Goal: Transaction & Acquisition: Download file/media

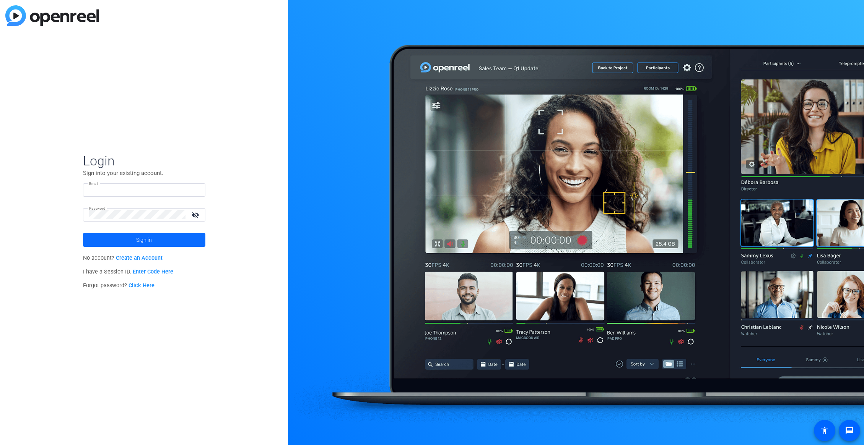
type input "[EMAIL_ADDRESS][DOMAIN_NAME]"
click at [164, 245] on span at bounding box center [144, 240] width 122 height 18
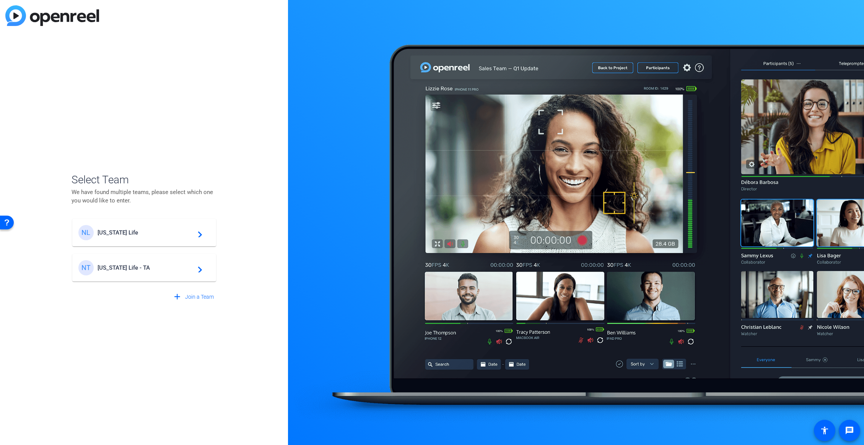
click at [151, 234] on span "[US_STATE] Life" at bounding box center [145, 232] width 96 height 7
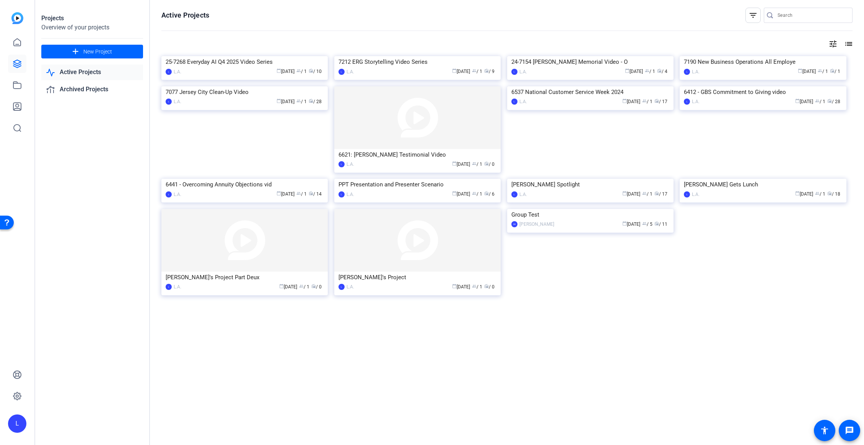
click at [78, 73] on link "Active Projects" at bounding box center [92, 73] width 102 height 16
click at [280, 56] on img at bounding box center [244, 56] width 166 height 0
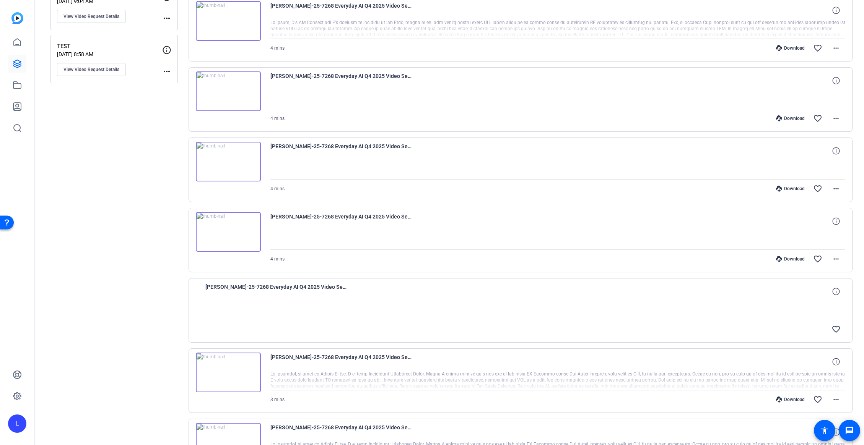
scroll to position [455, 0]
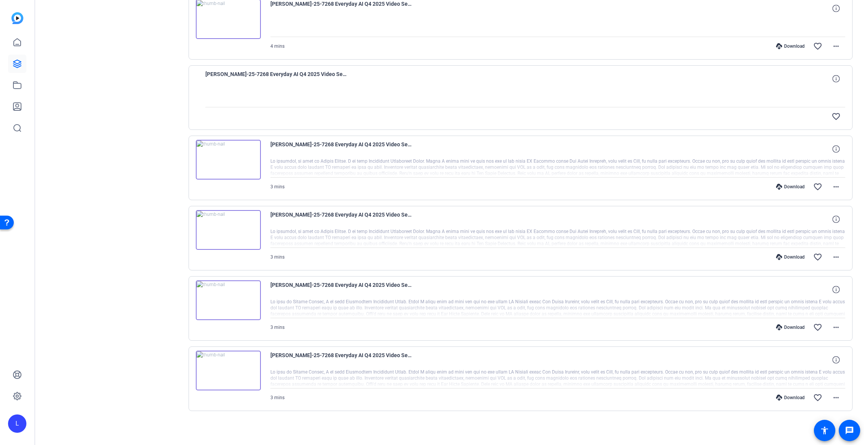
click at [235, 366] on img at bounding box center [228, 371] width 65 height 40
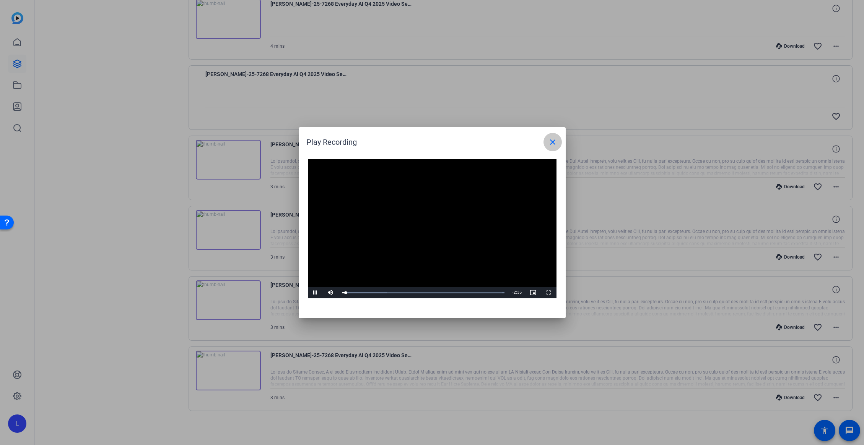
click at [555, 145] on mat-icon "close" at bounding box center [552, 142] width 9 height 9
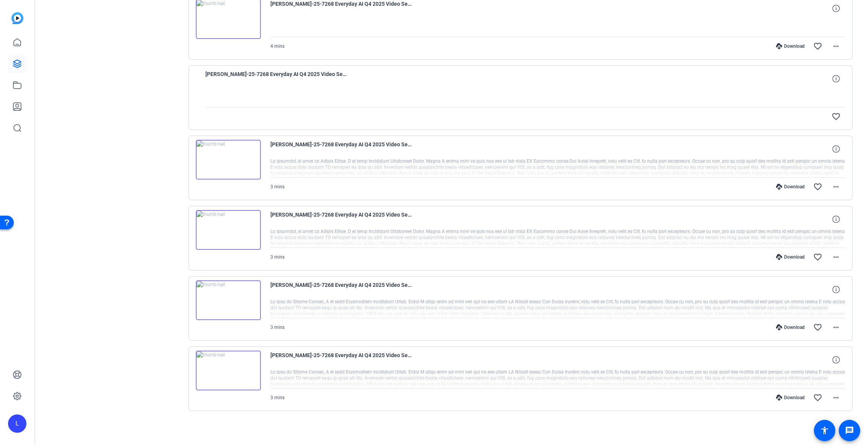
click at [249, 299] on img at bounding box center [228, 301] width 65 height 40
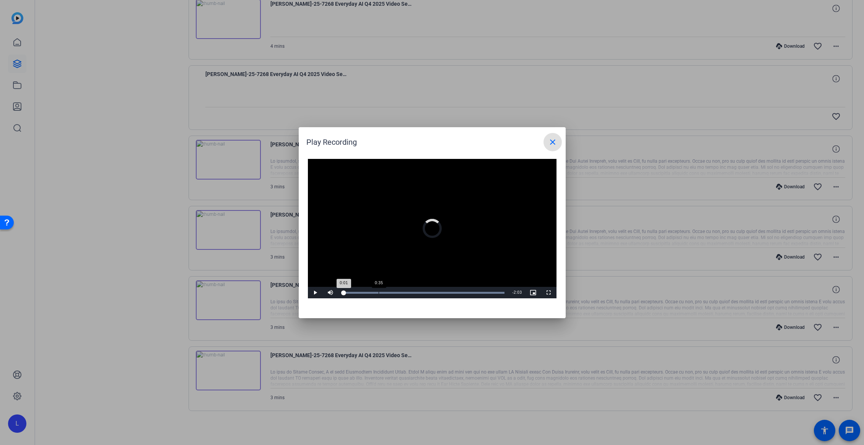
click at [378, 290] on div "Loaded : 100.00% 0:35 0:01" at bounding box center [423, 292] width 170 height 11
click at [416, 289] on div "Loaded : 100.00% 1:11 0:36" at bounding box center [423, 292] width 170 height 11
click at [456, 289] on div "Loaded : 100.00% 1:50 1:50" at bounding box center [423, 292] width 170 height 11
click at [480, 292] on div "2:14" at bounding box center [480, 293] width 0 height 2
click at [497, 293] on div "Loaded : 100.00% 2:31 2:14" at bounding box center [423, 293] width 162 height 2
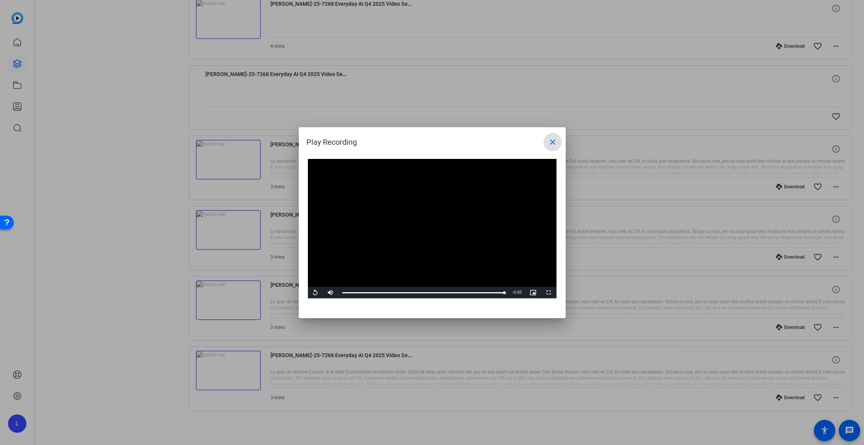
click at [548, 141] on mat-icon "close" at bounding box center [552, 142] width 9 height 9
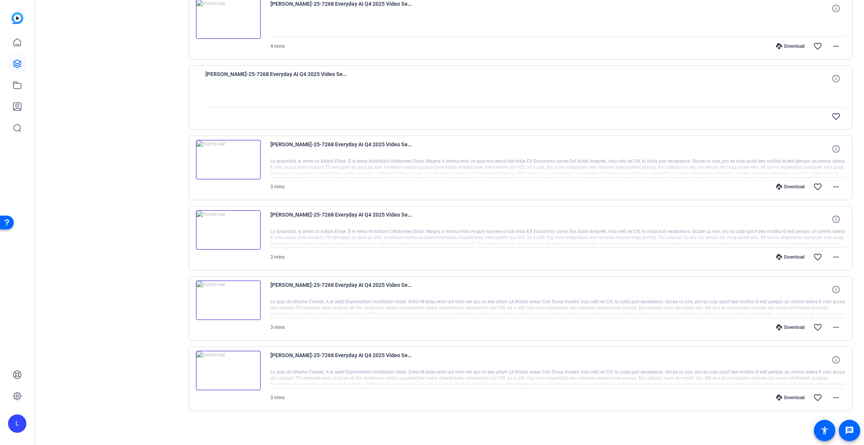
click at [238, 168] on img at bounding box center [228, 160] width 65 height 40
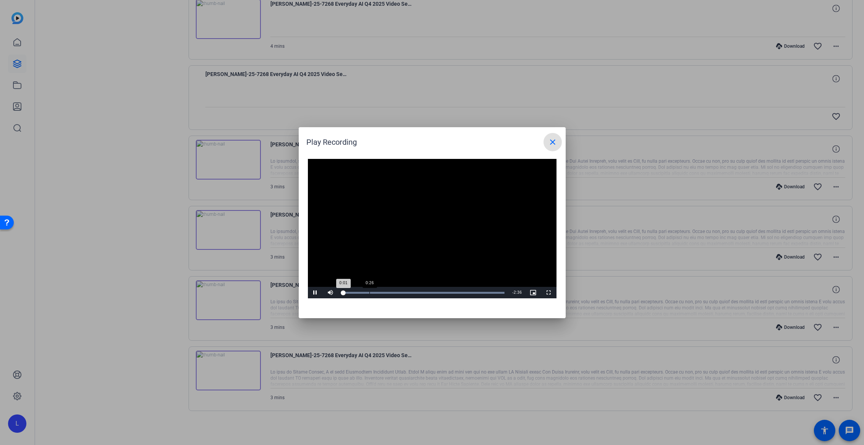
click at [369, 294] on div "Loaded : 100.00% 0:26 0:01" at bounding box center [423, 292] width 170 height 11
click at [403, 293] on div "Loaded : 100.00% 0:59 0:59" at bounding box center [423, 293] width 162 height 2
click at [420, 292] on div "Loaded : 100.00% 1:15 1:00" at bounding box center [423, 293] width 162 height 2
click at [449, 292] on div "Loaded : 100.00% 1:43 1:43" at bounding box center [423, 293] width 162 height 2
click at [475, 292] on div "Loaded : 100.00% 2:08 1:44" at bounding box center [423, 293] width 162 height 2
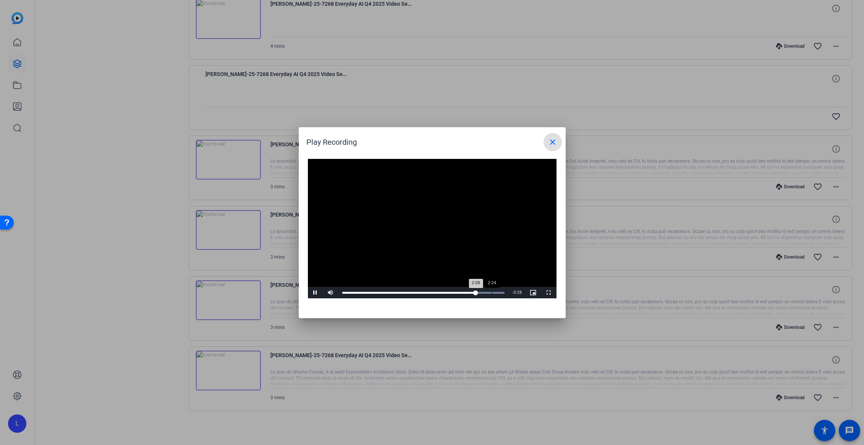
click at [491, 292] on div "Loaded : 100.00% 2:24 2:09" at bounding box center [423, 293] width 162 height 2
click at [497, 292] on div "Loaded : 100.00% 2:30 2:25" at bounding box center [423, 293] width 162 height 2
click at [554, 146] on mat-icon "close" at bounding box center [552, 142] width 9 height 9
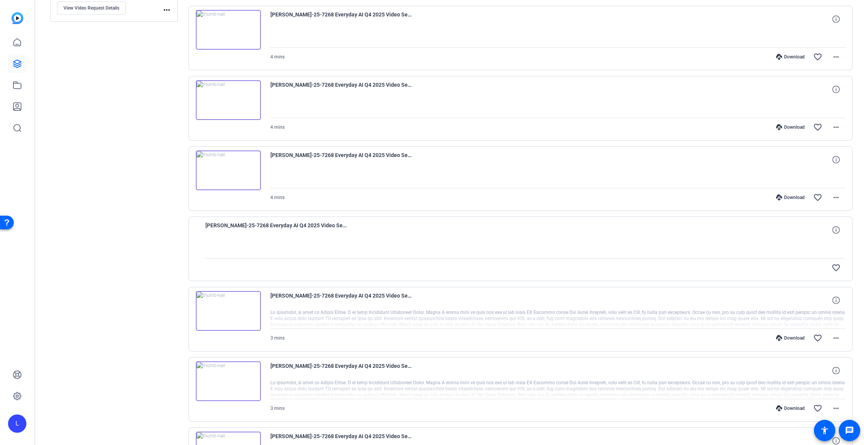
scroll to position [263, 0]
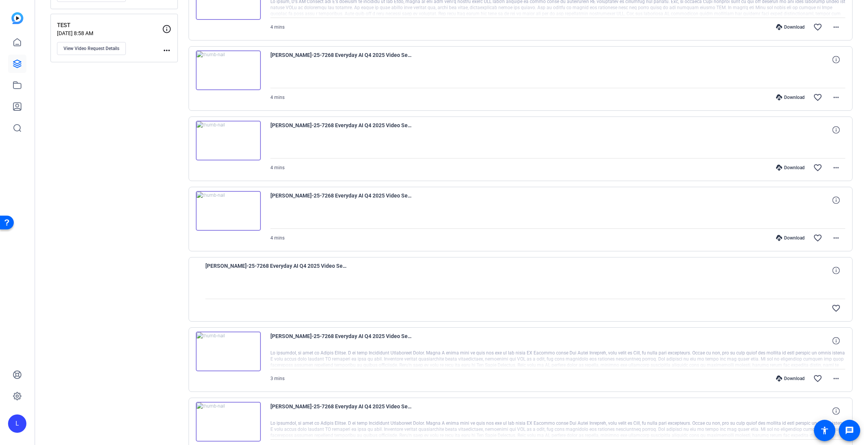
click at [242, 211] on img at bounding box center [228, 211] width 65 height 40
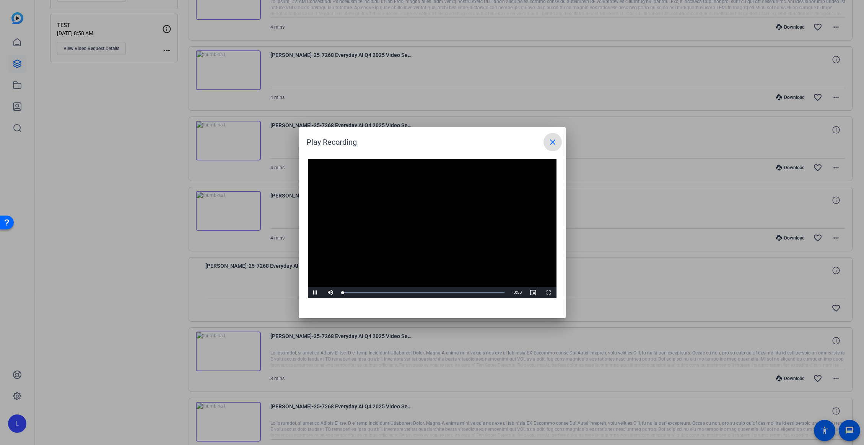
click at [375, 287] on video "Video Player" at bounding box center [432, 229] width 248 height 140
click at [377, 289] on div "Loaded : 100.00% 0:50 0:00" at bounding box center [423, 292] width 170 height 11
click at [412, 292] on div "1:39" at bounding box center [412, 293] width 0 height 2
click at [441, 290] on div "Loaded : 100.00% 2:21 1:39" at bounding box center [423, 292] width 170 height 11
click at [465, 291] on div "Loaded : 100.00% 2:54 2:54" at bounding box center [423, 292] width 170 height 11
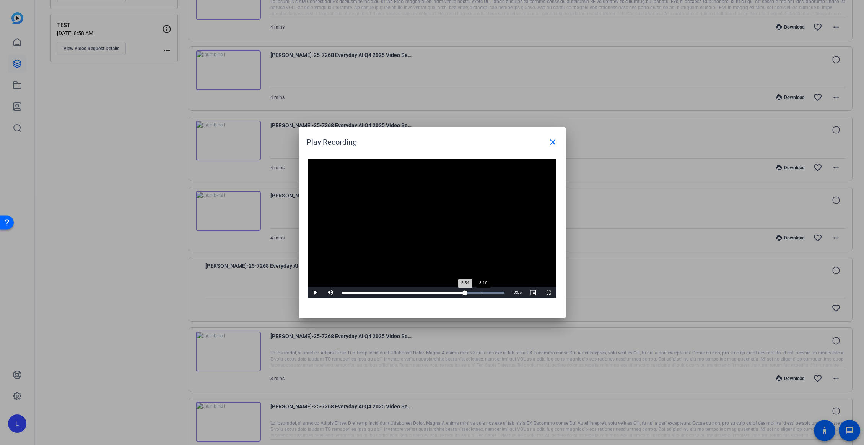
click at [482, 290] on div "Loaded : 100.00% 3:19 2:54" at bounding box center [423, 292] width 170 height 11
click at [502, 292] on div "Loaded : 100.00% 3:48 3:48" at bounding box center [423, 293] width 162 height 2
click at [552, 144] on mat-icon "close" at bounding box center [552, 142] width 9 height 9
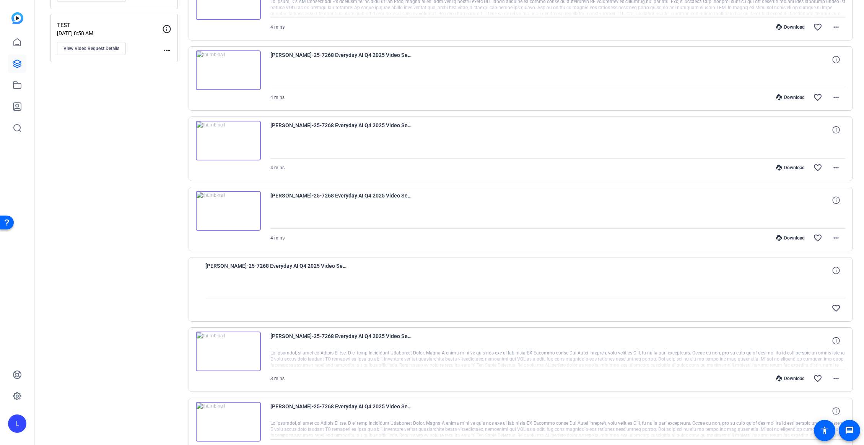
click at [242, 70] on img at bounding box center [228, 70] width 65 height 40
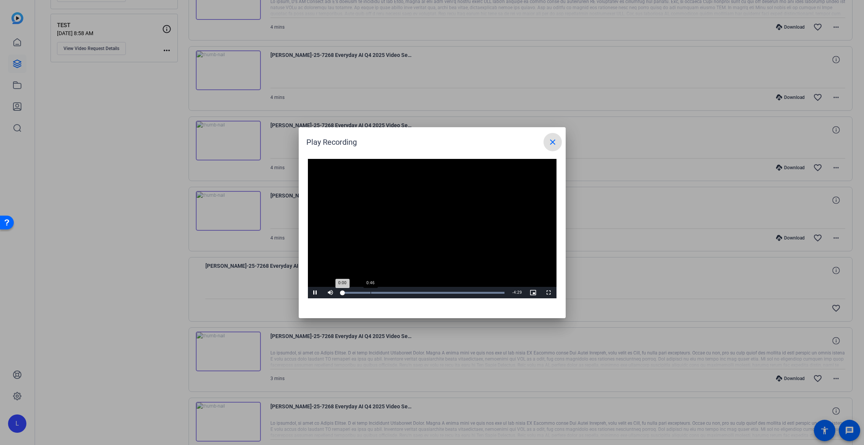
click at [371, 290] on div "Loaded : 100.00% 0:46 0:00" at bounding box center [423, 292] width 170 height 11
click at [403, 292] on div "Loaded : 100.00% 1:40 0:48" at bounding box center [423, 293] width 162 height 2
click at [428, 290] on div "Loaded : 100.00% 2:22 1:41" at bounding box center [423, 292] width 170 height 11
click at [458, 290] on div "Loaded : 100.00% 3:11 2:22" at bounding box center [423, 292] width 170 height 11
click at [476, 291] on div "Loaded : 100.00% 3:43 3:13" at bounding box center [423, 292] width 170 height 11
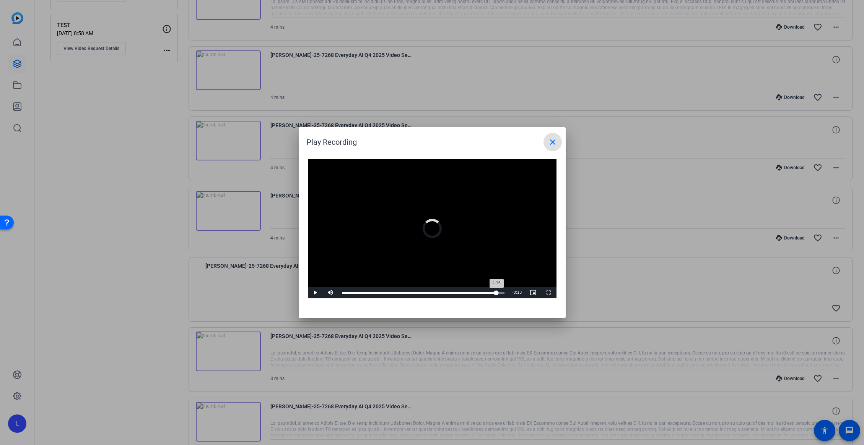
click at [496, 291] on div "Loaded : 100.00% 4:16 4:16" at bounding box center [423, 292] width 170 height 11
click at [551, 142] on mat-icon "close" at bounding box center [552, 142] width 9 height 9
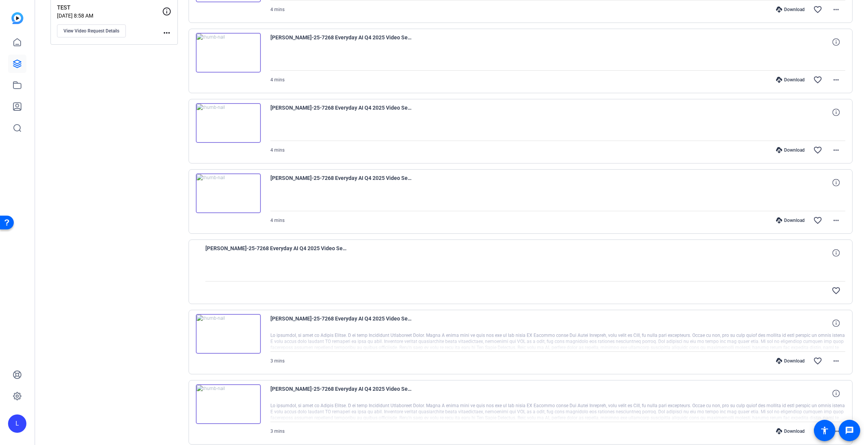
scroll to position [369, 0]
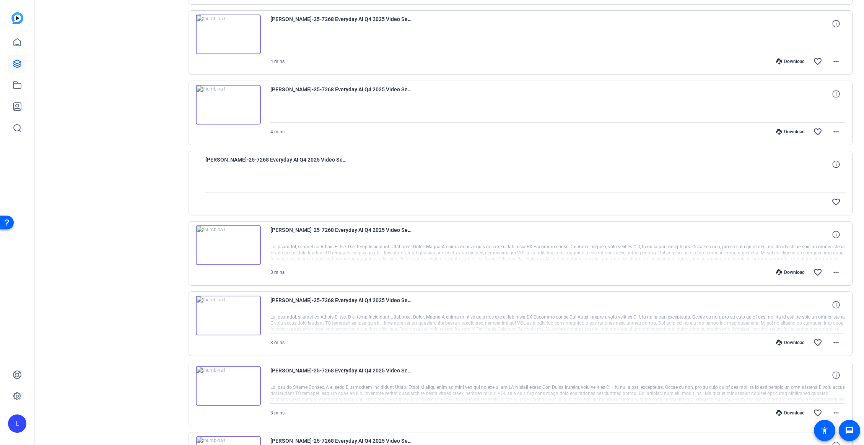
click at [240, 253] on img at bounding box center [228, 246] width 65 height 40
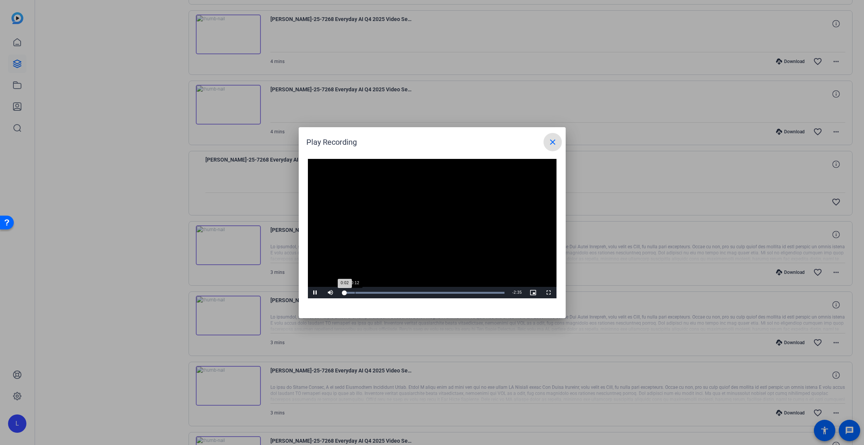
click at [354, 293] on div "Loaded : 100.00% 0:12 0:02" at bounding box center [423, 293] width 162 height 2
click at [369, 293] on div "Loaded : 100.00% 0:26 0:13" at bounding box center [423, 293] width 162 height 2
click at [394, 291] on div "Loaded : 100.00% 0:50 0:27" at bounding box center [423, 292] width 170 height 11
click at [414, 291] on div "Loaded : 100.00% 1:09 1:09" at bounding box center [423, 292] width 170 height 11
click at [438, 291] on div "Loaded : 100.00% 1:33 1:33" at bounding box center [423, 292] width 170 height 11
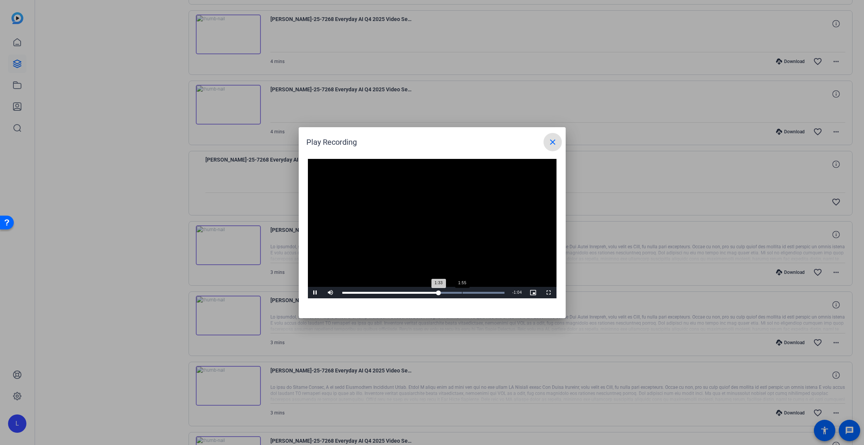
click at [469, 290] on div "Loaded : 100.00% 1:55 1:33" at bounding box center [423, 292] width 170 height 11
click at [488, 291] on div "Loaded : 100.00% 2:21 2:03" at bounding box center [423, 292] width 170 height 11
click at [501, 291] on div "Loaded : 100.00% 2:34 2:21" at bounding box center [423, 292] width 170 height 11
click at [554, 140] on mat-icon "close" at bounding box center [552, 142] width 9 height 9
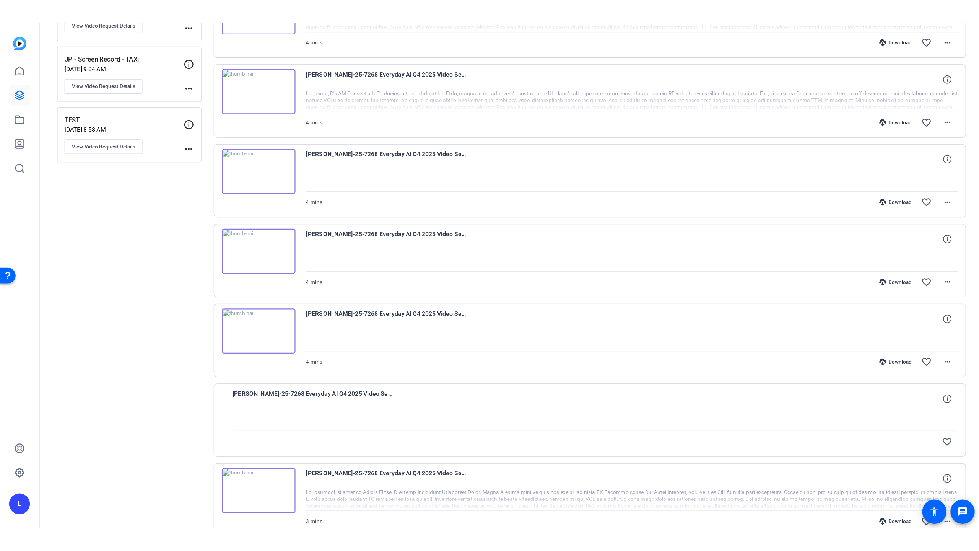
scroll to position [455, 0]
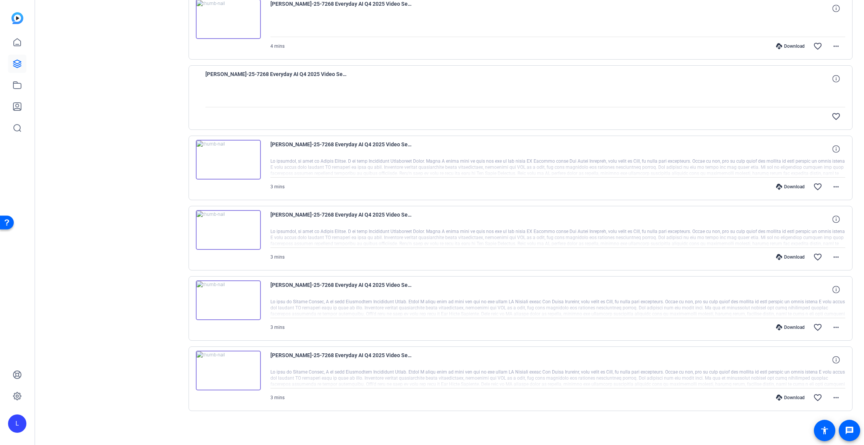
click at [242, 309] on img at bounding box center [228, 301] width 65 height 40
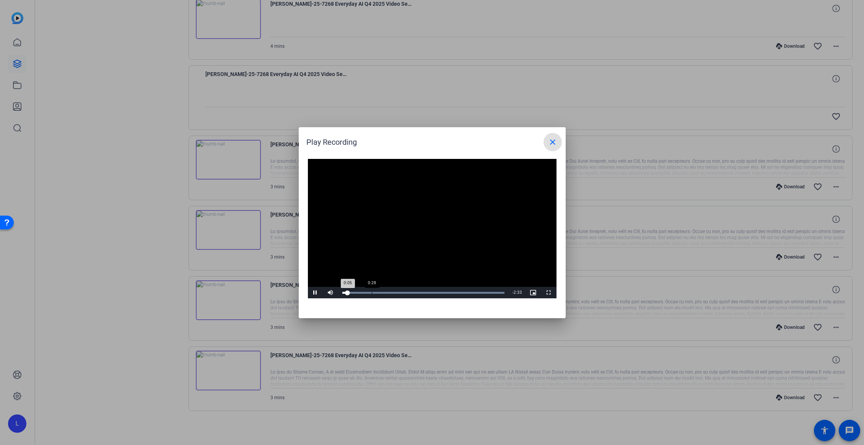
click at [371, 294] on div "Loaded : 100.00% 0:28 0:05" at bounding box center [423, 292] width 170 height 11
click at [390, 295] on div "Loaded : 100.00% 0:46 0:30" at bounding box center [423, 292] width 170 height 11
click at [408, 294] on div "Loaded : 100.00% 1:04 1:04" at bounding box center [423, 292] width 170 height 11
click at [418, 293] on div "1:14" at bounding box center [418, 293] width 0 height 2
click at [429, 293] on div "1:24" at bounding box center [429, 293] width 0 height 2
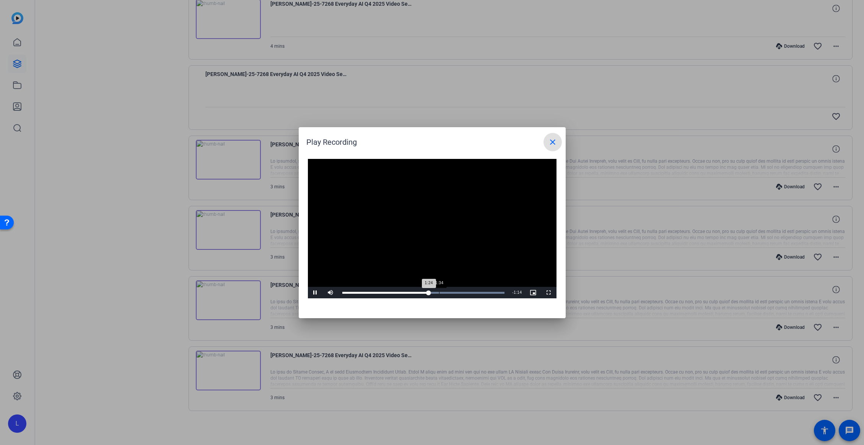
click at [438, 293] on div "Loaded : 100.00% 1:34 1:24" at bounding box center [423, 293] width 162 height 2
click at [453, 293] on div "Loaded : 100.00% 1:48 1:34" at bounding box center [423, 293] width 162 height 2
click at [549, 293] on span "Video Player" at bounding box center [548, 293] width 15 height 0
click at [554, 143] on mat-icon "close" at bounding box center [552, 142] width 9 height 9
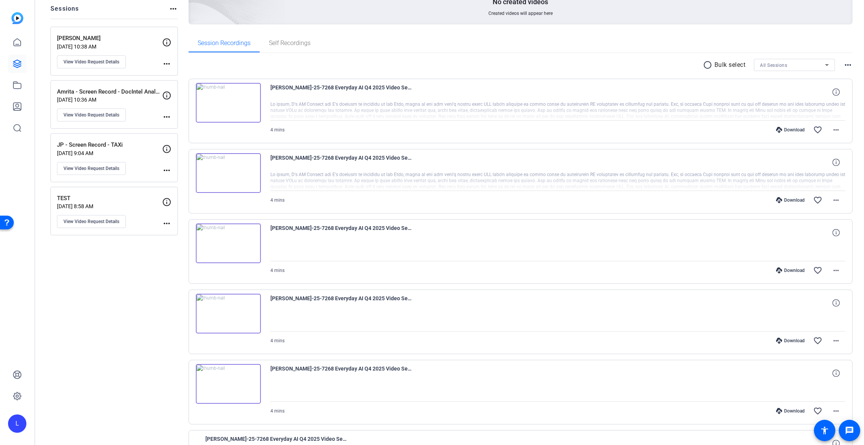
scroll to position [142, 0]
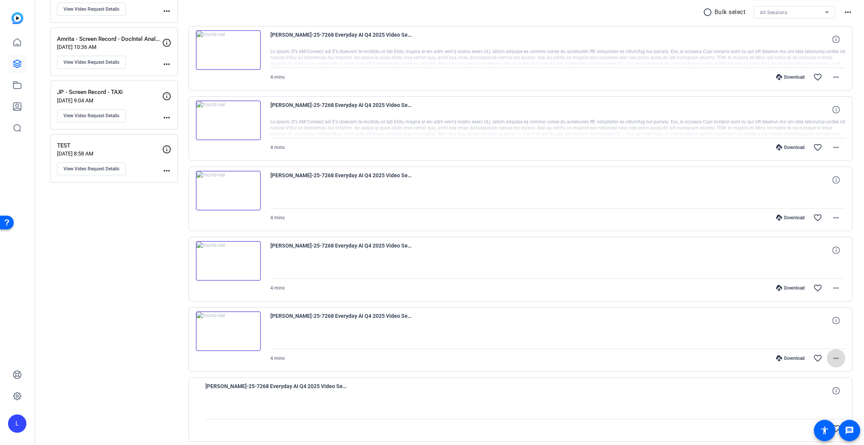
click at [836, 361] on span at bounding box center [836, 358] width 18 height 18
click at [810, 287] on span "Download MP4" at bounding box center [808, 285] width 54 height 9
click at [831, 361] on mat-icon "more_horiz" at bounding box center [835, 358] width 9 height 9
click at [577, 311] on div at bounding box center [432, 222] width 864 height 445
click at [833, 289] on mat-icon "more_horiz" at bounding box center [835, 288] width 9 height 9
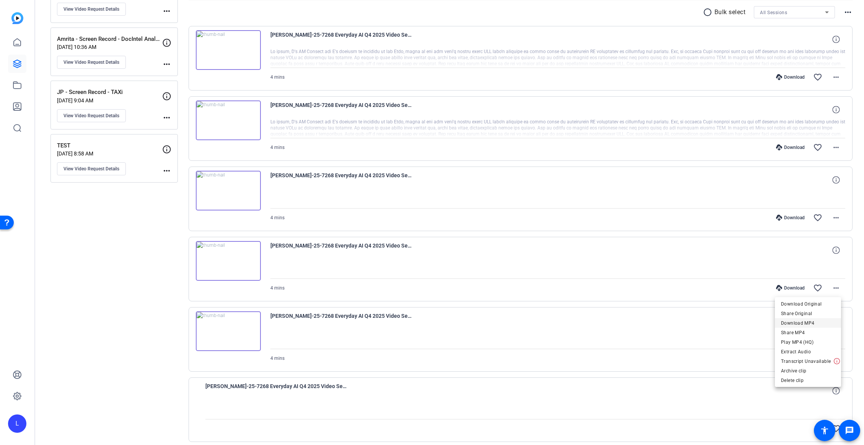
click at [812, 320] on span "Download MP4" at bounding box center [808, 323] width 54 height 9
click at [831, 358] on mat-icon "more_horiz" at bounding box center [835, 358] width 9 height 9
click at [809, 267] on span "Download Original" at bounding box center [808, 266] width 54 height 9
click at [836, 286] on mat-icon "more_horiz" at bounding box center [835, 288] width 9 height 9
click at [810, 303] on span "Download Original" at bounding box center [808, 304] width 54 height 9
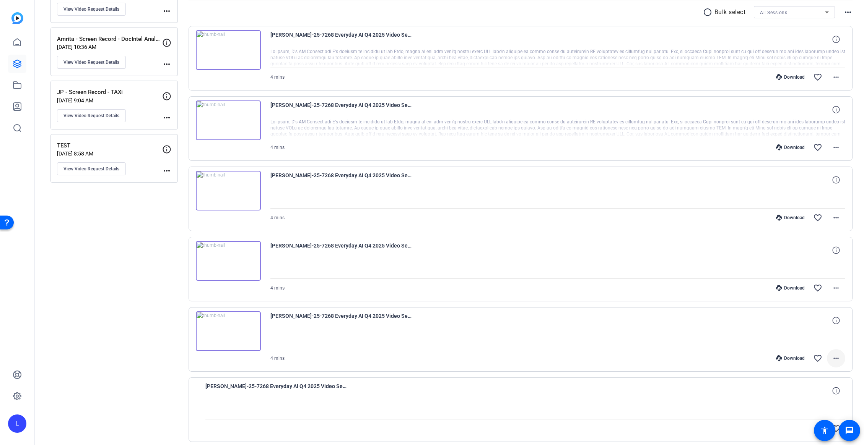
click at [831, 359] on mat-icon "more_horiz" at bounding box center [835, 358] width 9 height 9
click at [806, 268] on span "Download Original" at bounding box center [808, 266] width 54 height 9
click at [831, 356] on mat-icon "more_horiz" at bounding box center [835, 358] width 9 height 9
click at [811, 283] on span "Download MP4" at bounding box center [808, 285] width 54 height 9
click at [831, 286] on mat-icon "more_horiz" at bounding box center [835, 288] width 9 height 9
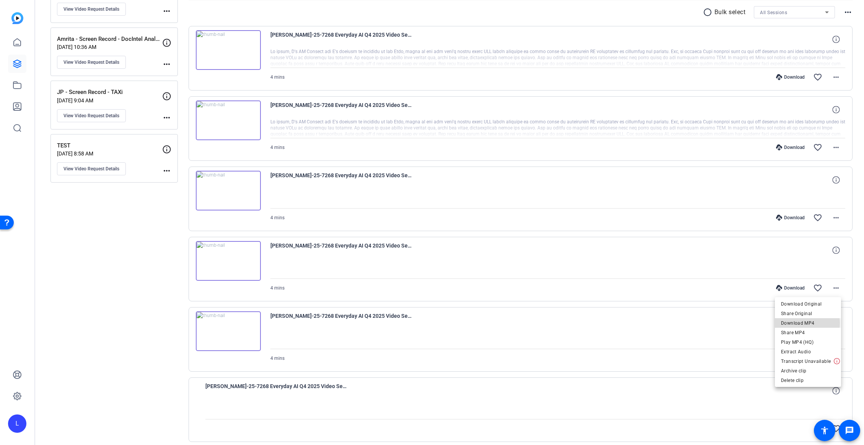
click at [804, 323] on span "Download MP4" at bounding box center [808, 323] width 54 height 9
click at [833, 218] on mat-icon "more_horiz" at bounding box center [835, 217] width 9 height 9
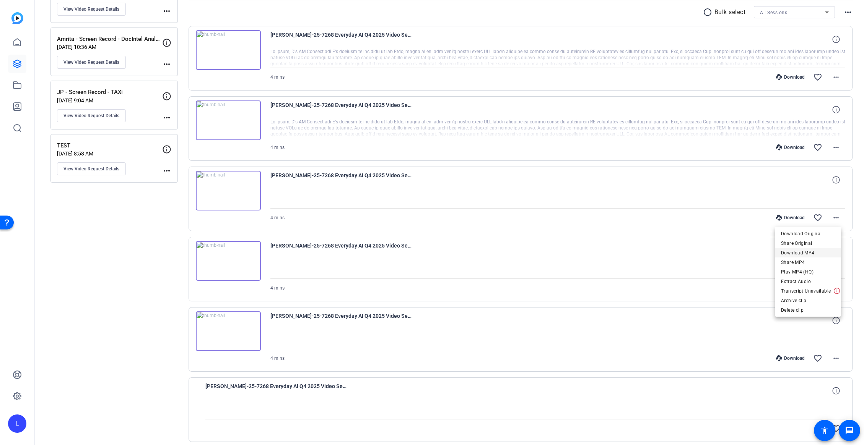
click at [821, 252] on span "Download MP4" at bounding box center [808, 252] width 54 height 9
click at [831, 147] on mat-icon "more_horiz" at bounding box center [835, 147] width 9 height 9
click at [824, 181] on span "Download MP4" at bounding box center [812, 182] width 46 height 9
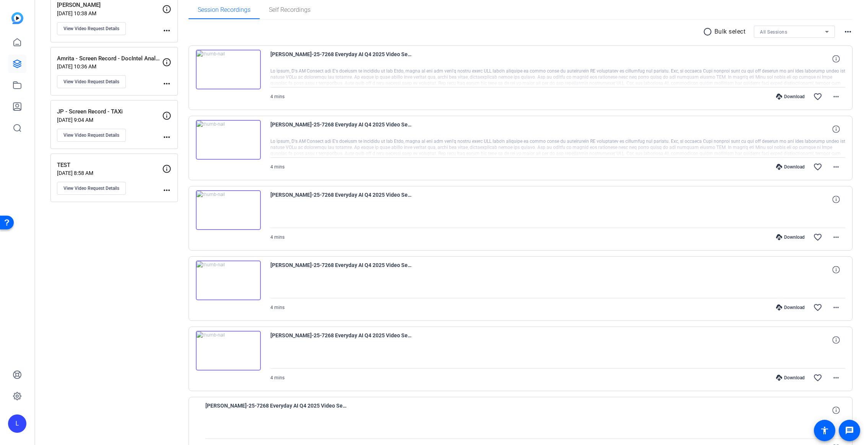
scroll to position [20, 0]
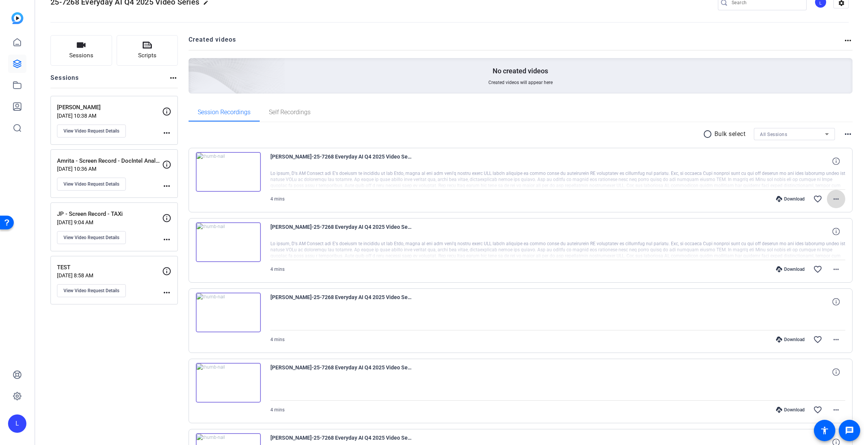
click at [831, 201] on mat-icon "more_horiz" at bounding box center [835, 199] width 9 height 9
click at [810, 232] on span "Download MP4" at bounding box center [812, 233] width 46 height 9
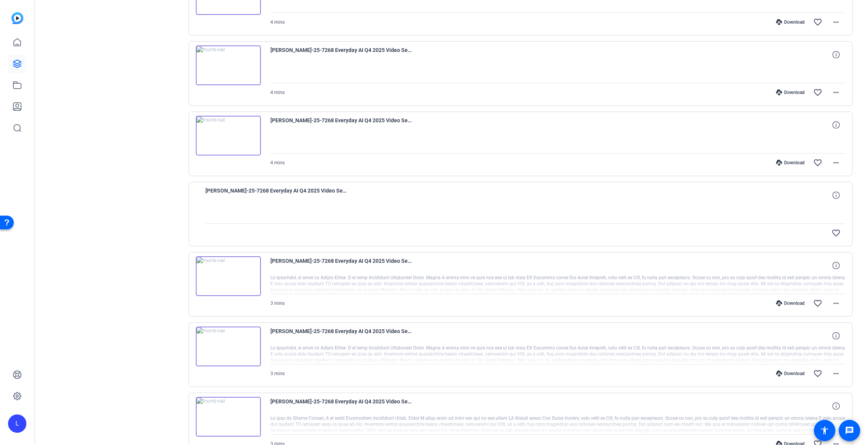
scroll to position [455, 0]
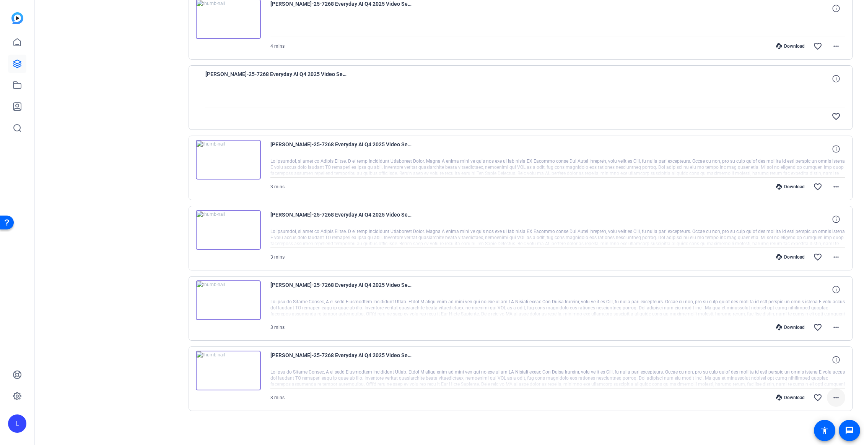
click at [838, 398] on span at bounding box center [836, 398] width 18 height 18
click at [819, 324] on span "Download MP4" at bounding box center [812, 324] width 46 height 9
click at [834, 328] on mat-icon "more_horiz" at bounding box center [835, 327] width 9 height 9
click at [822, 361] on span "Download MP4" at bounding box center [812, 362] width 46 height 9
click at [836, 258] on mat-icon "more_horiz" at bounding box center [835, 257] width 9 height 9
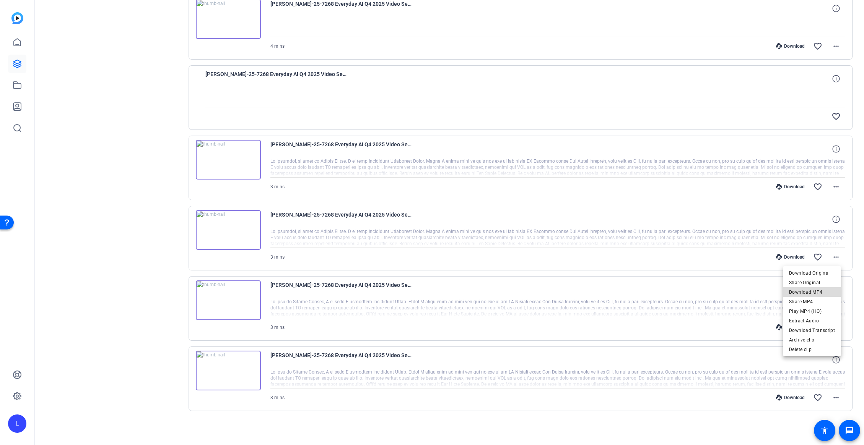
click at [823, 293] on span "Download MP4" at bounding box center [812, 292] width 46 height 9
click at [831, 188] on mat-icon "more_horiz" at bounding box center [835, 186] width 9 height 9
click at [830, 219] on span "Download MP4" at bounding box center [812, 222] width 46 height 9
